Goal: Transaction & Acquisition: Purchase product/service

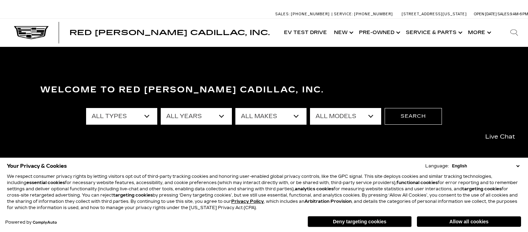
select select "Chrysler"
click at [418, 122] on button "Search" at bounding box center [413, 116] width 57 height 17
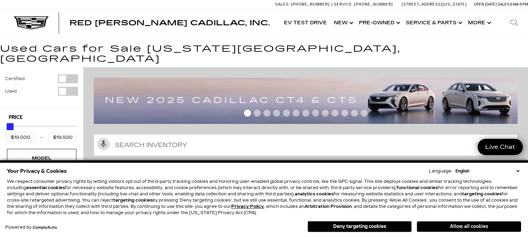
scroll to position [139, 0]
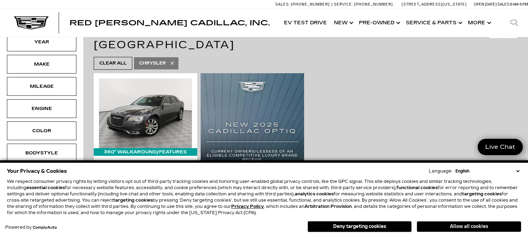
click at [426, 227] on button "Allow all cookies" at bounding box center [469, 227] width 104 height 10
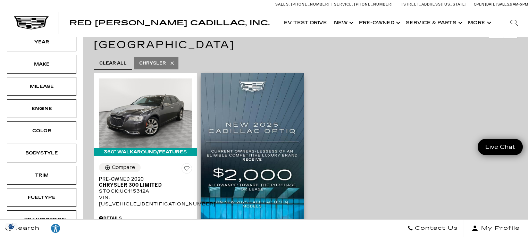
scroll to position [174, 0]
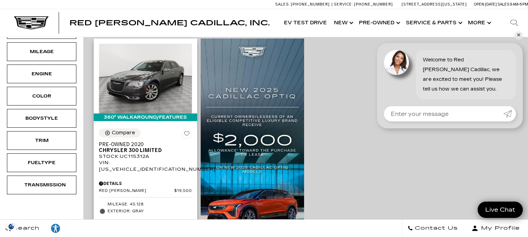
click at [138, 154] on div "Stock : UC115312A" at bounding box center [145, 157] width 93 height 6
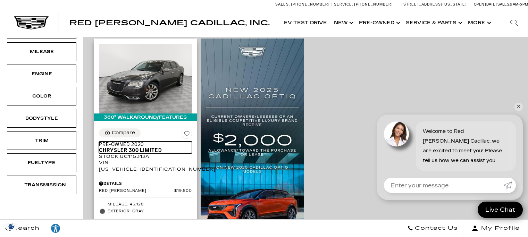
click at [149, 148] on span "Chrysler 300 Limited" at bounding box center [143, 151] width 88 height 6
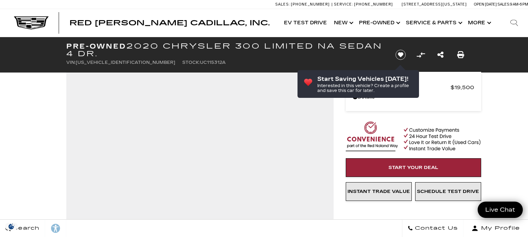
click at [342, 61] on ul "VIN: [US_VEHICLE_IDENTIFICATION_NUMBER] Stock: UC115312A" at bounding box center [225, 63] width 318 height 10
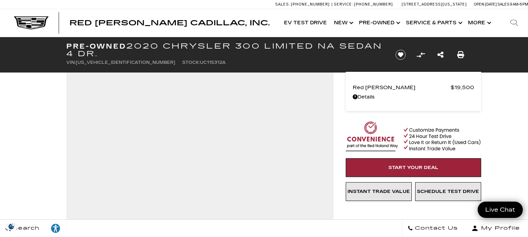
scroll to position [35, 0]
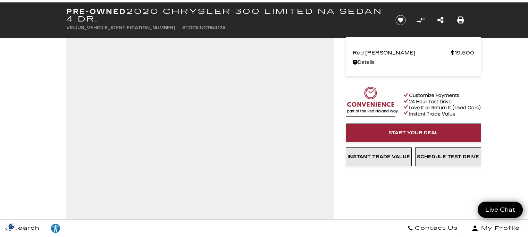
drag, startPoint x: 153, startPoint y: 18, endPoint x: 131, endPoint y: 9, distance: 24.2
click at [131, 9] on h1 "Pre-Owned 2020 Chrysler 300 Limited NA Sedan 4 Dr." at bounding box center [225, 15] width 318 height 15
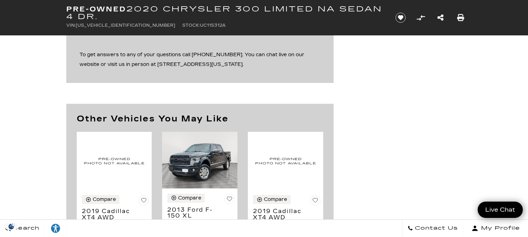
scroll to position [730, 0]
